Goal: Book appointment/travel/reservation

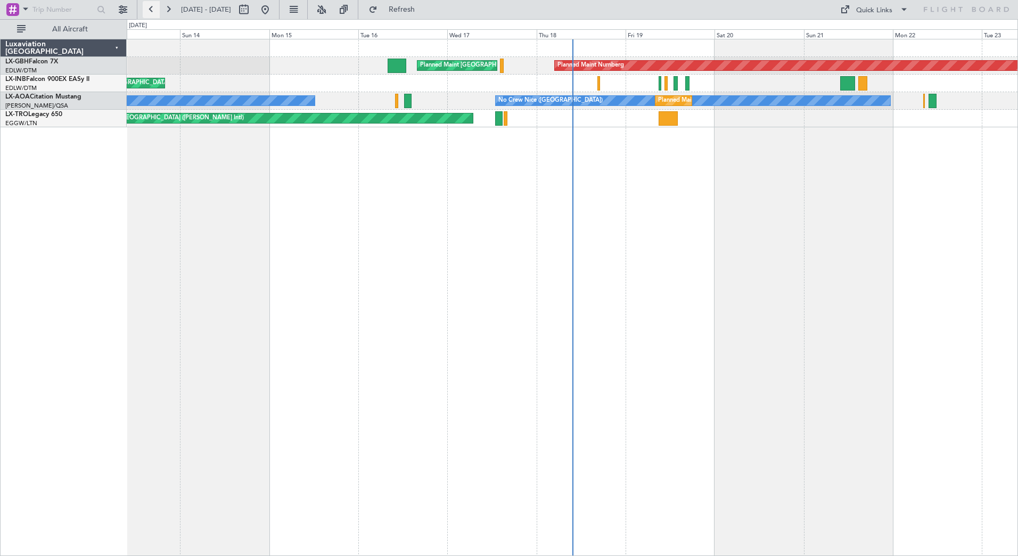
click at [151, 11] on button at bounding box center [151, 9] width 17 height 17
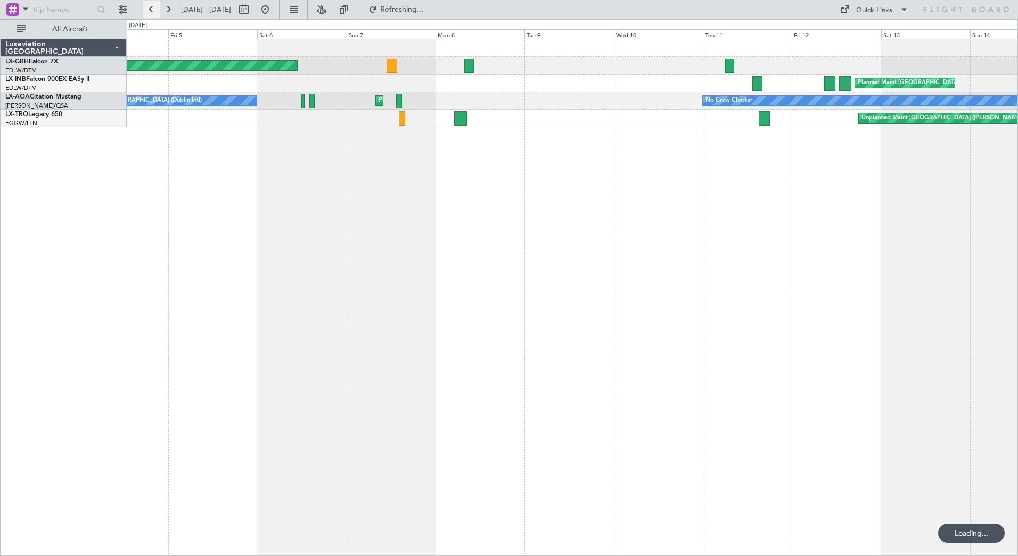
click at [151, 11] on button at bounding box center [151, 9] width 17 height 17
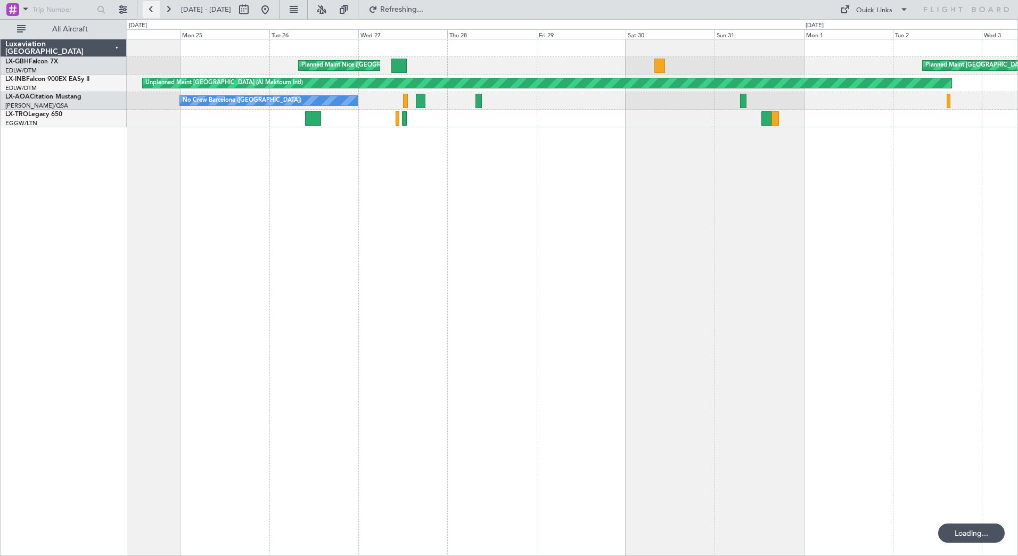
click at [151, 11] on button at bounding box center [151, 9] width 17 height 17
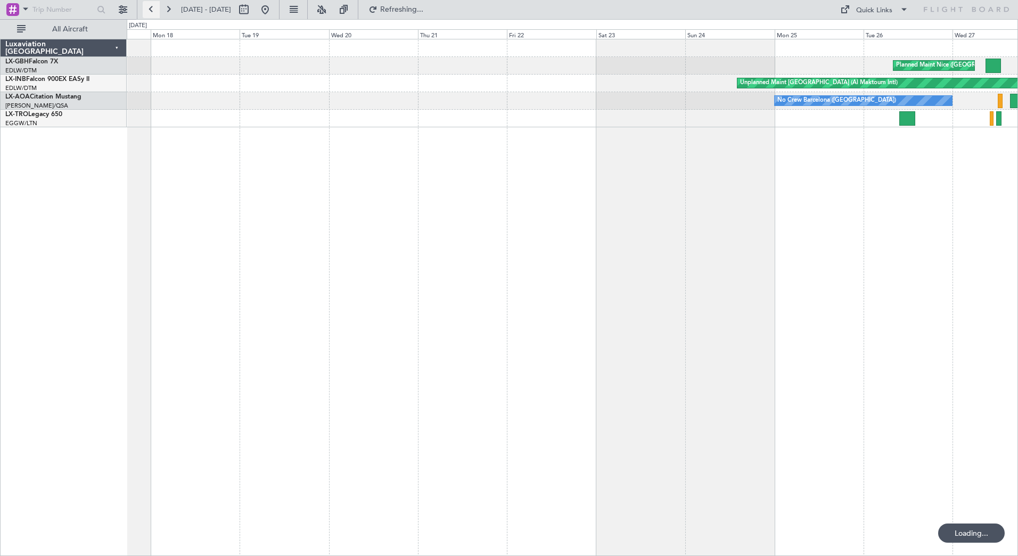
click at [151, 11] on button at bounding box center [151, 9] width 17 height 17
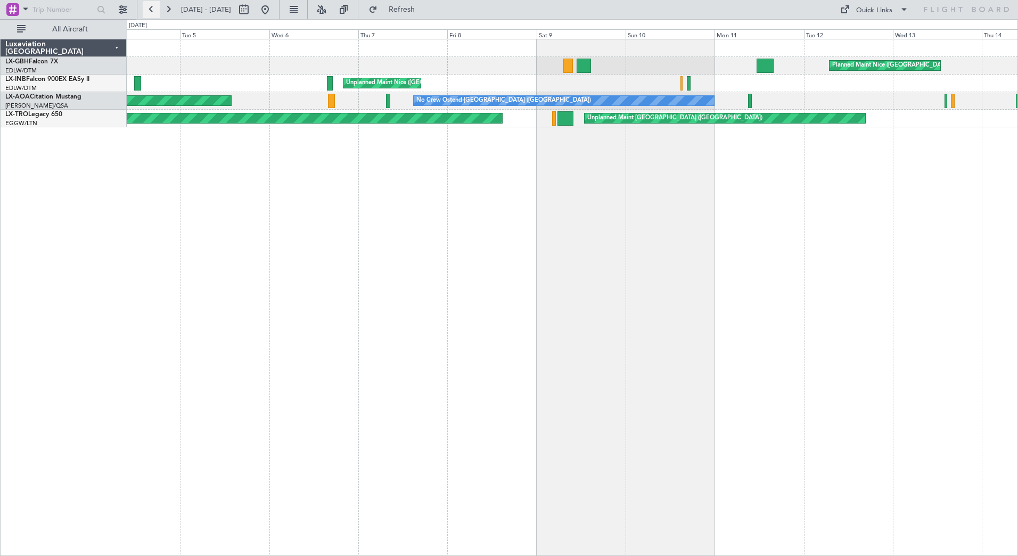
click at [153, 10] on button at bounding box center [151, 9] width 17 height 17
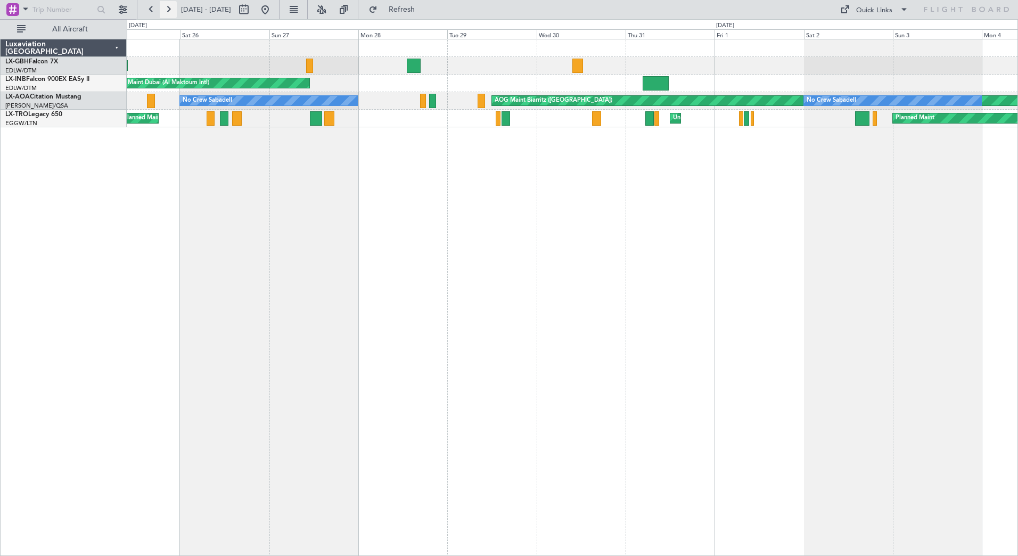
click at [167, 4] on button at bounding box center [168, 9] width 17 height 17
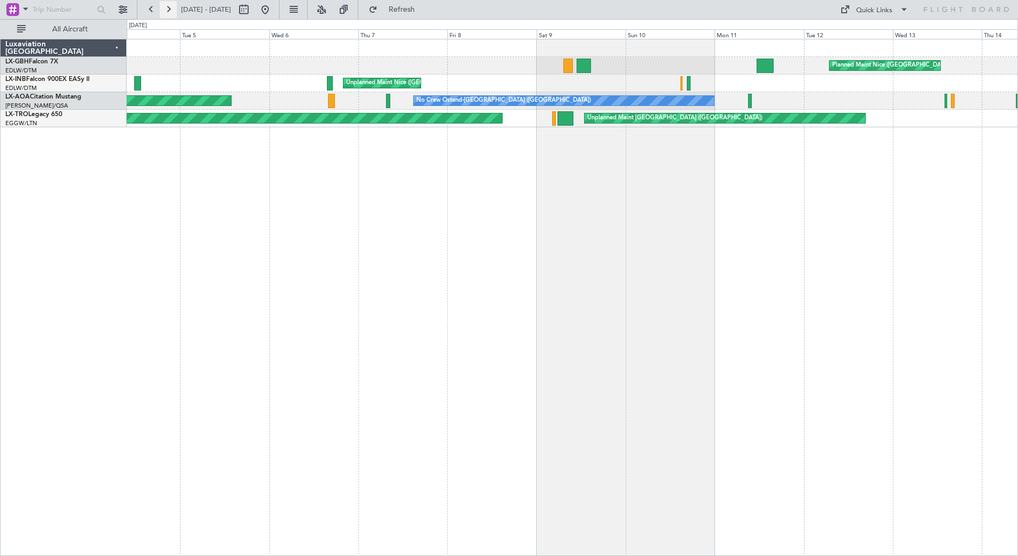
click at [169, 6] on button at bounding box center [168, 9] width 17 height 17
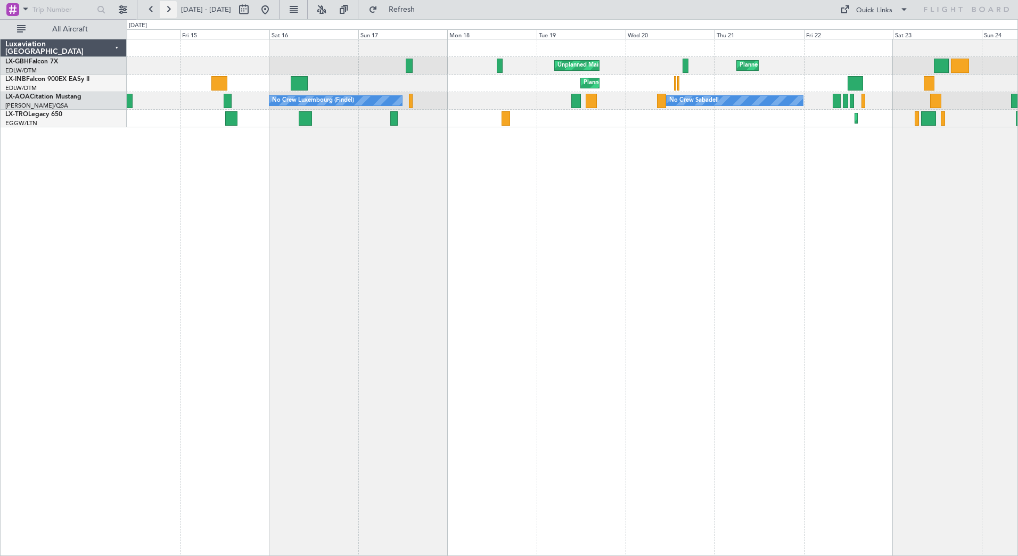
click at [165, 11] on button at bounding box center [168, 9] width 17 height 17
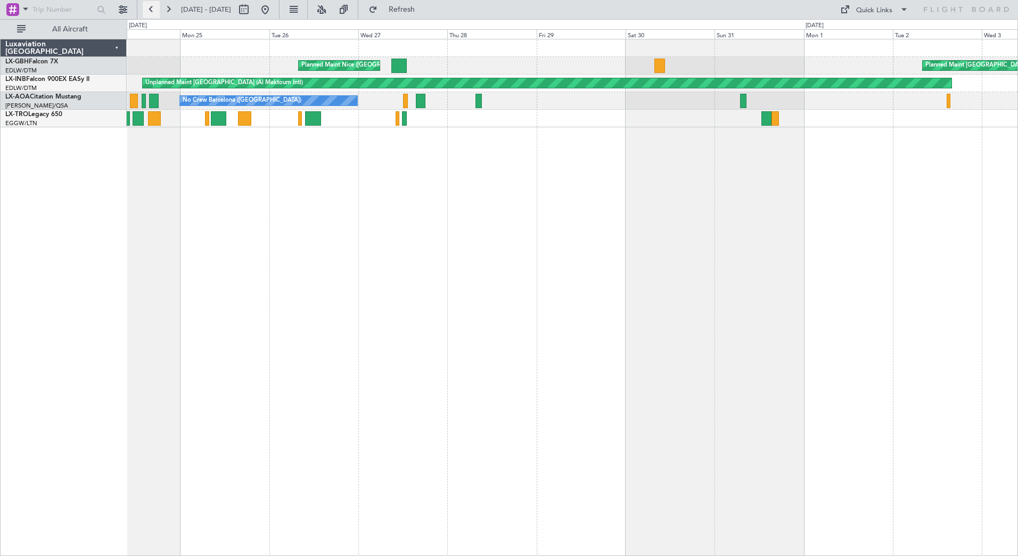
click at [146, 9] on button at bounding box center [151, 9] width 17 height 17
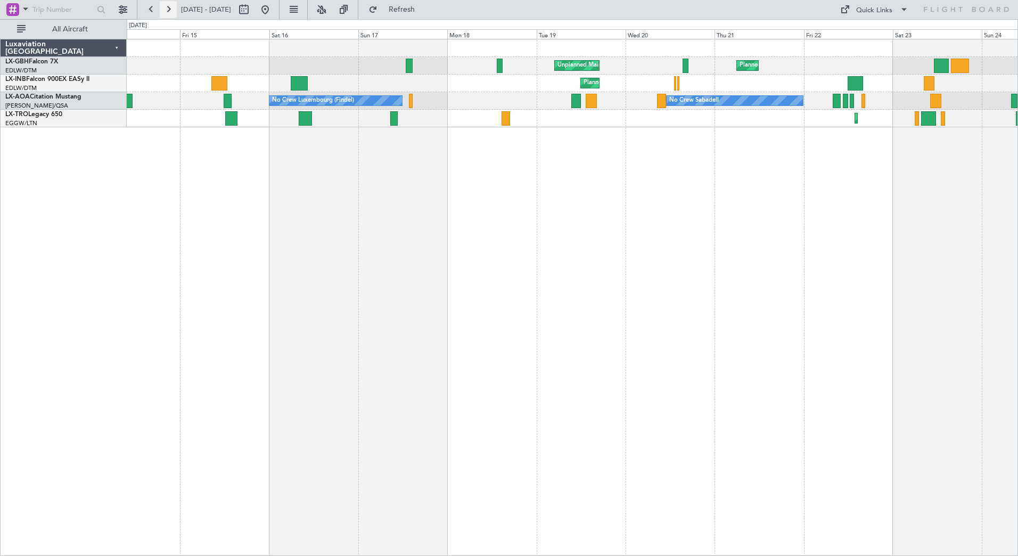
click at [161, 5] on button at bounding box center [168, 9] width 17 height 17
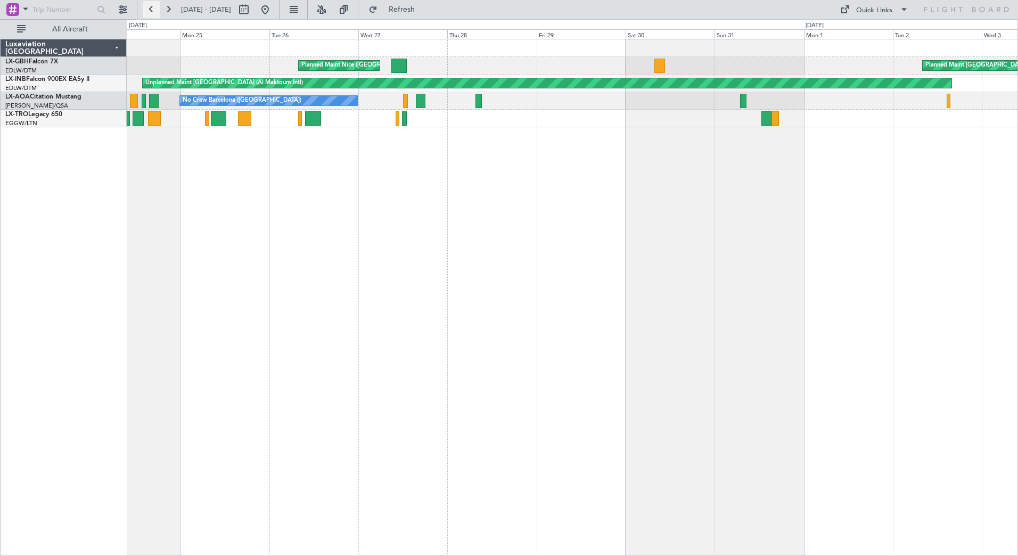
click at [150, 13] on button at bounding box center [151, 9] width 17 height 17
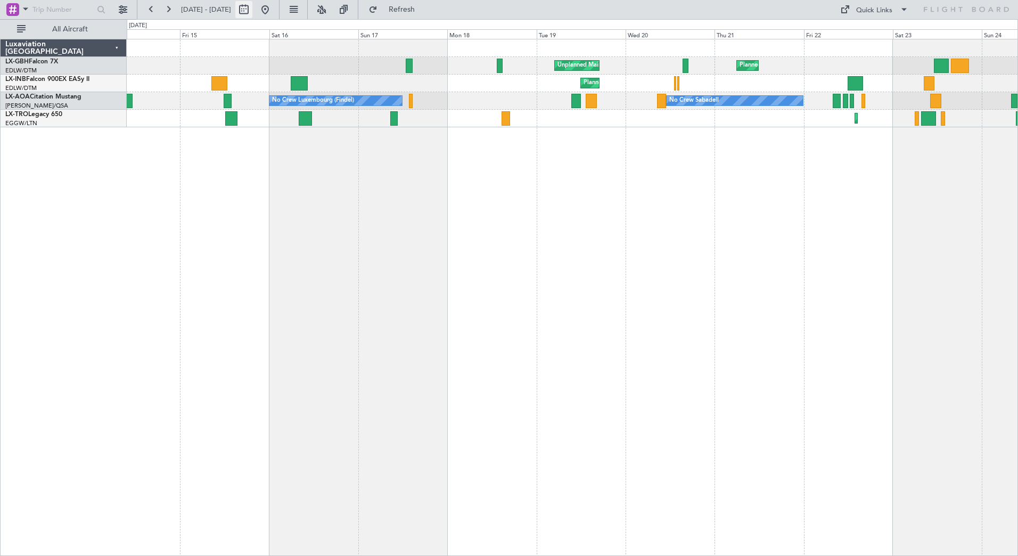
click at [252, 10] on button at bounding box center [243, 9] width 17 height 17
select select "8"
select select "2025"
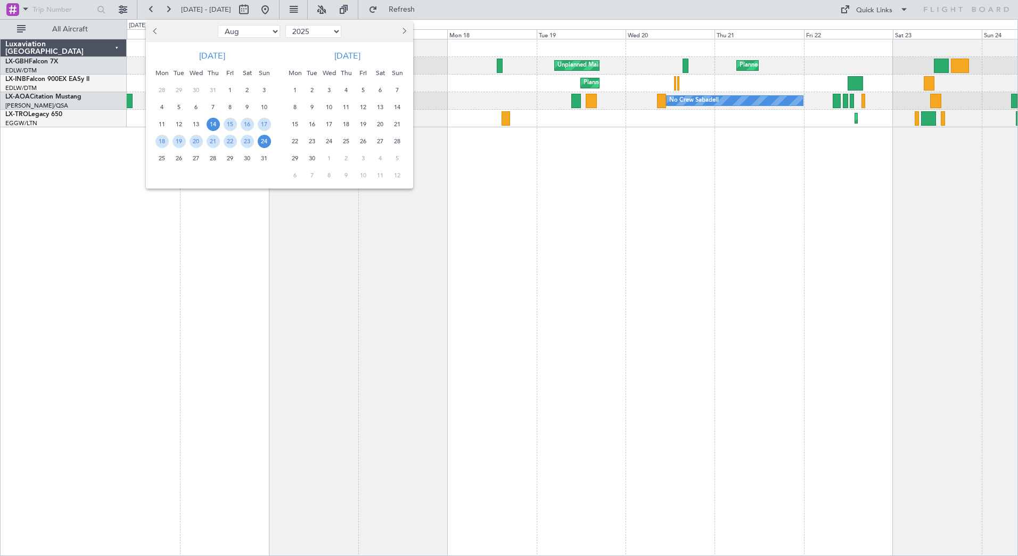
click at [258, 138] on span "24" at bounding box center [264, 141] width 13 height 13
click at [262, 140] on span "24" at bounding box center [264, 141] width 13 height 13
